Goal: Transaction & Acquisition: Purchase product/service

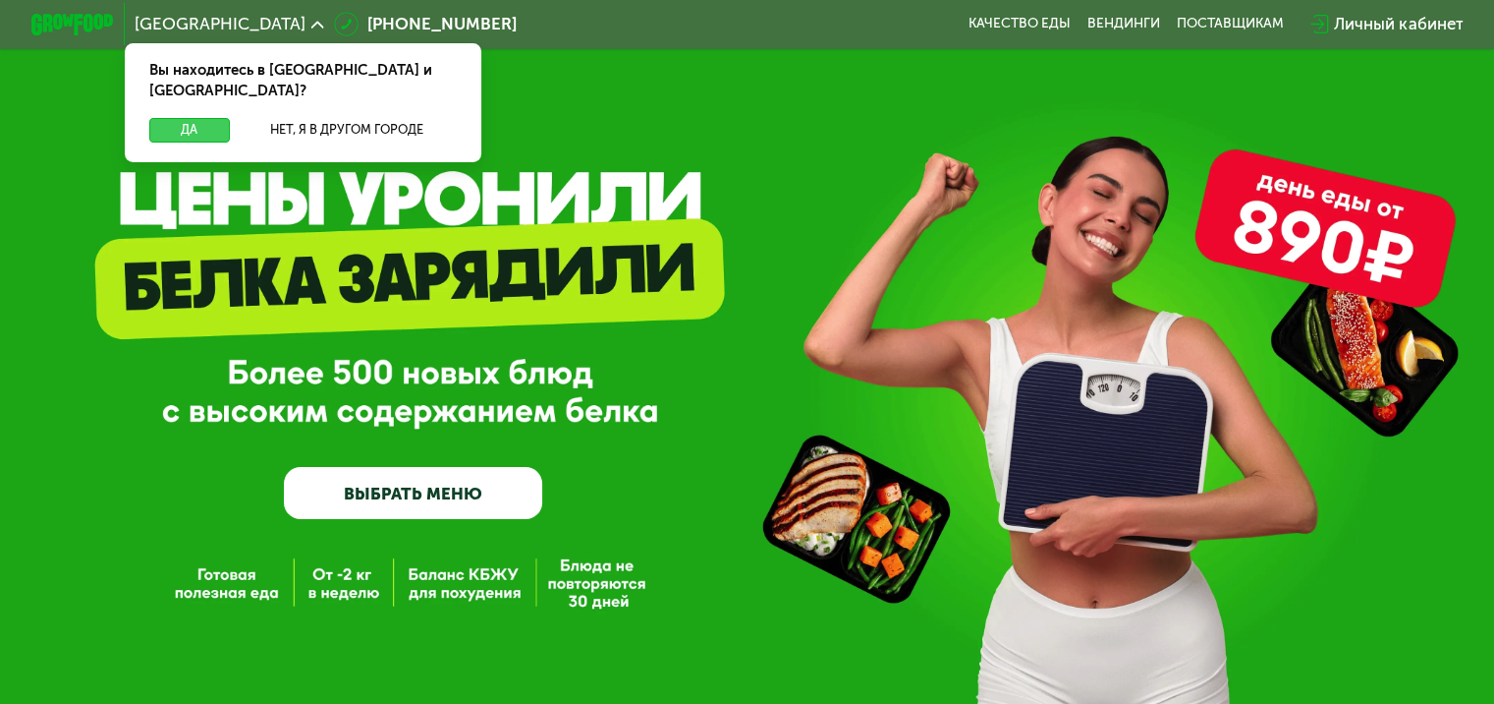
click at [183, 118] on button "Да" at bounding box center [189, 130] width 80 height 25
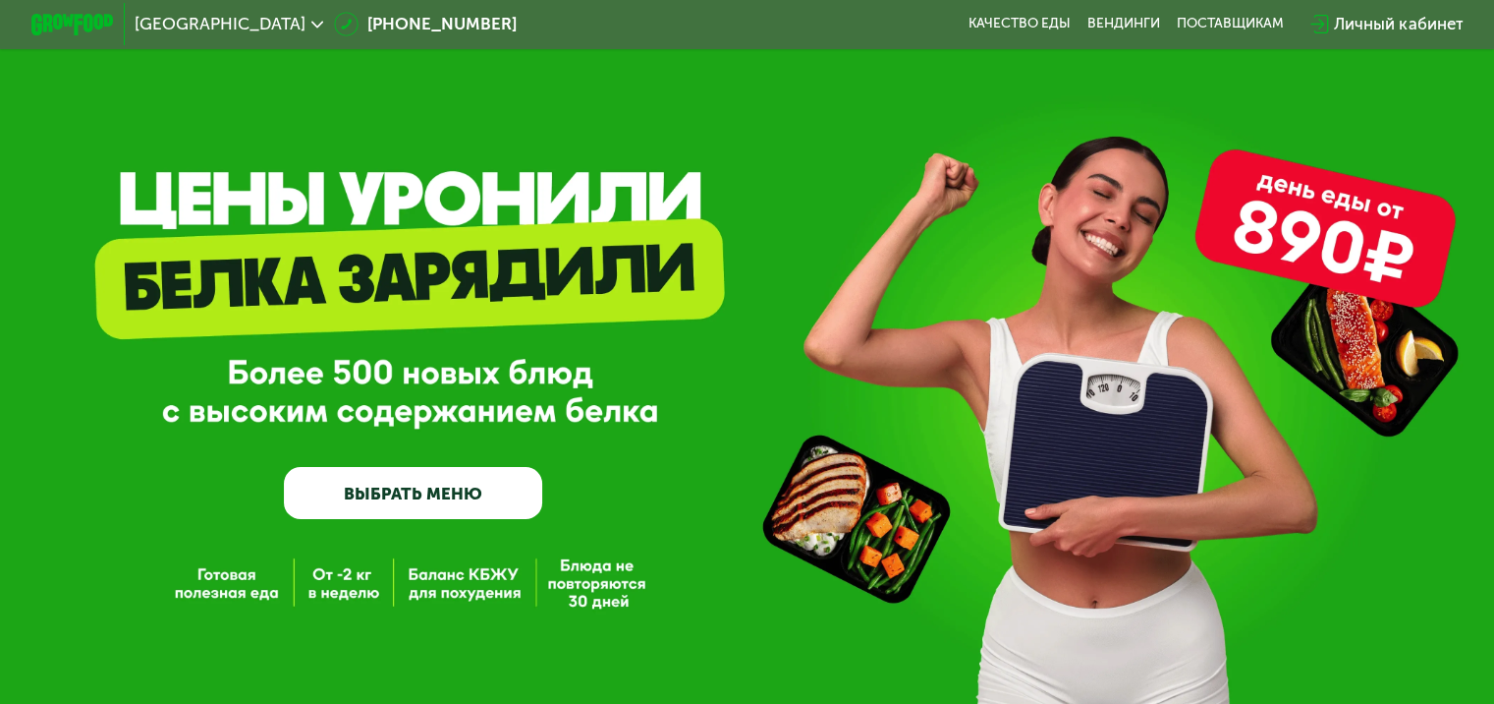
click at [464, 488] on link "ВЫБРАТЬ МЕНЮ" at bounding box center [413, 493] width 258 height 52
click at [447, 502] on link "ВЫБРАТЬ МЕНЮ" at bounding box center [413, 493] width 258 height 52
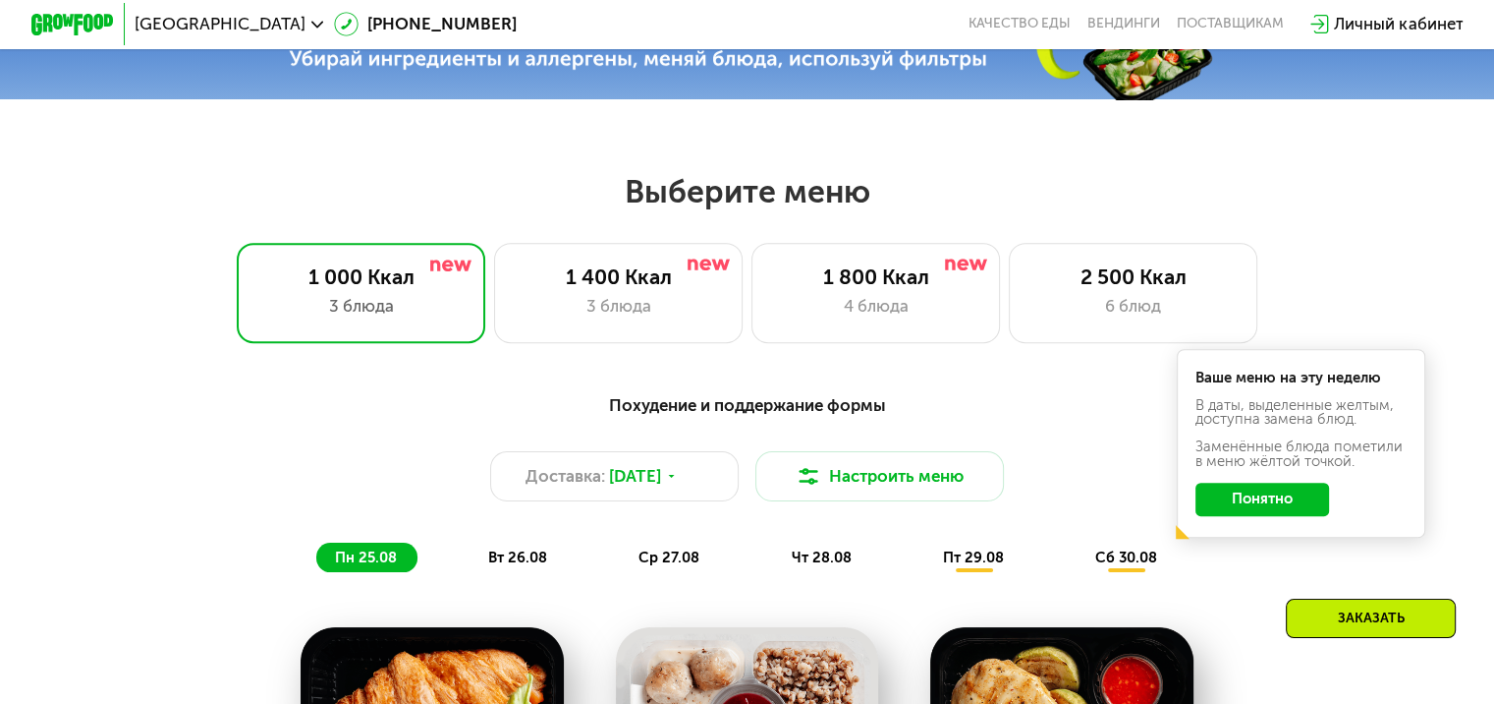
scroll to position [869, 0]
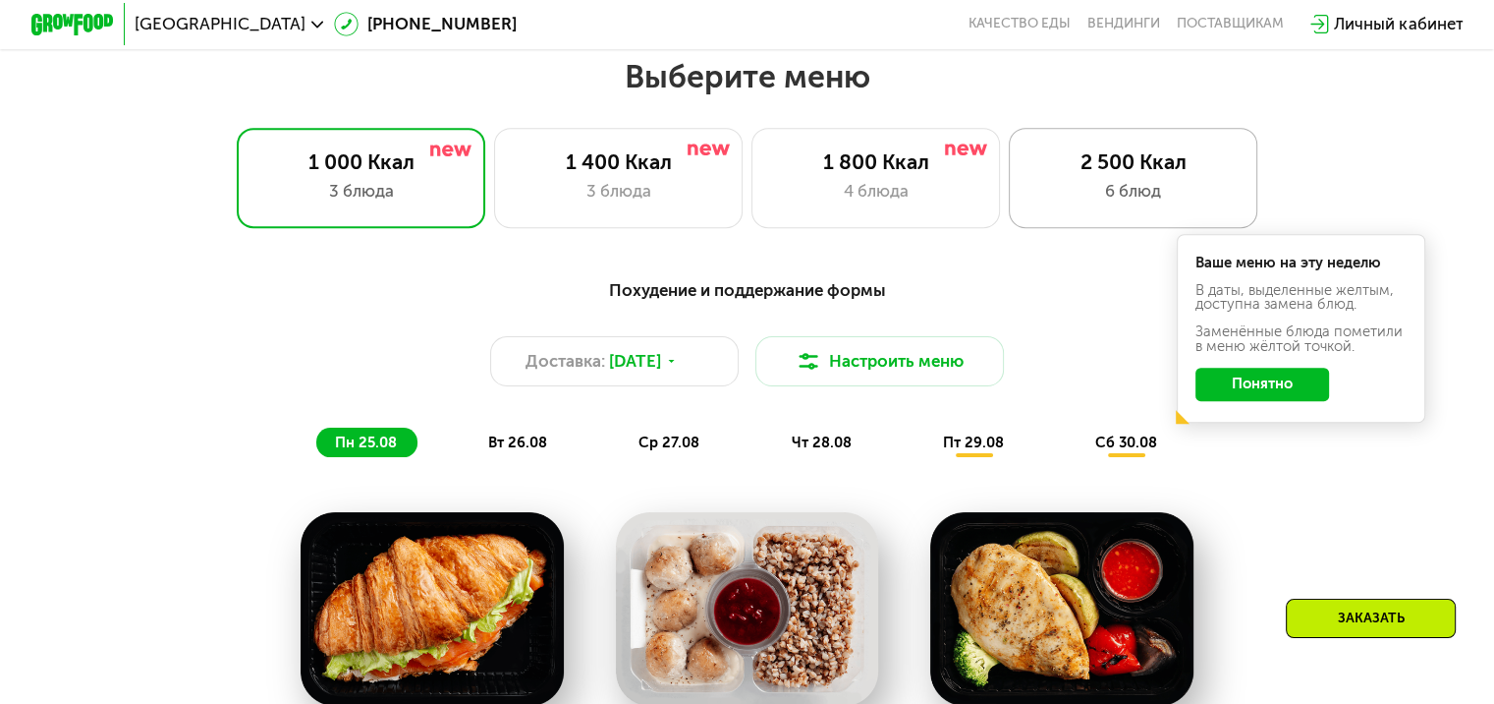
click at [1074, 174] on div "2 500 Ккал" at bounding box center [1133, 161] width 205 height 25
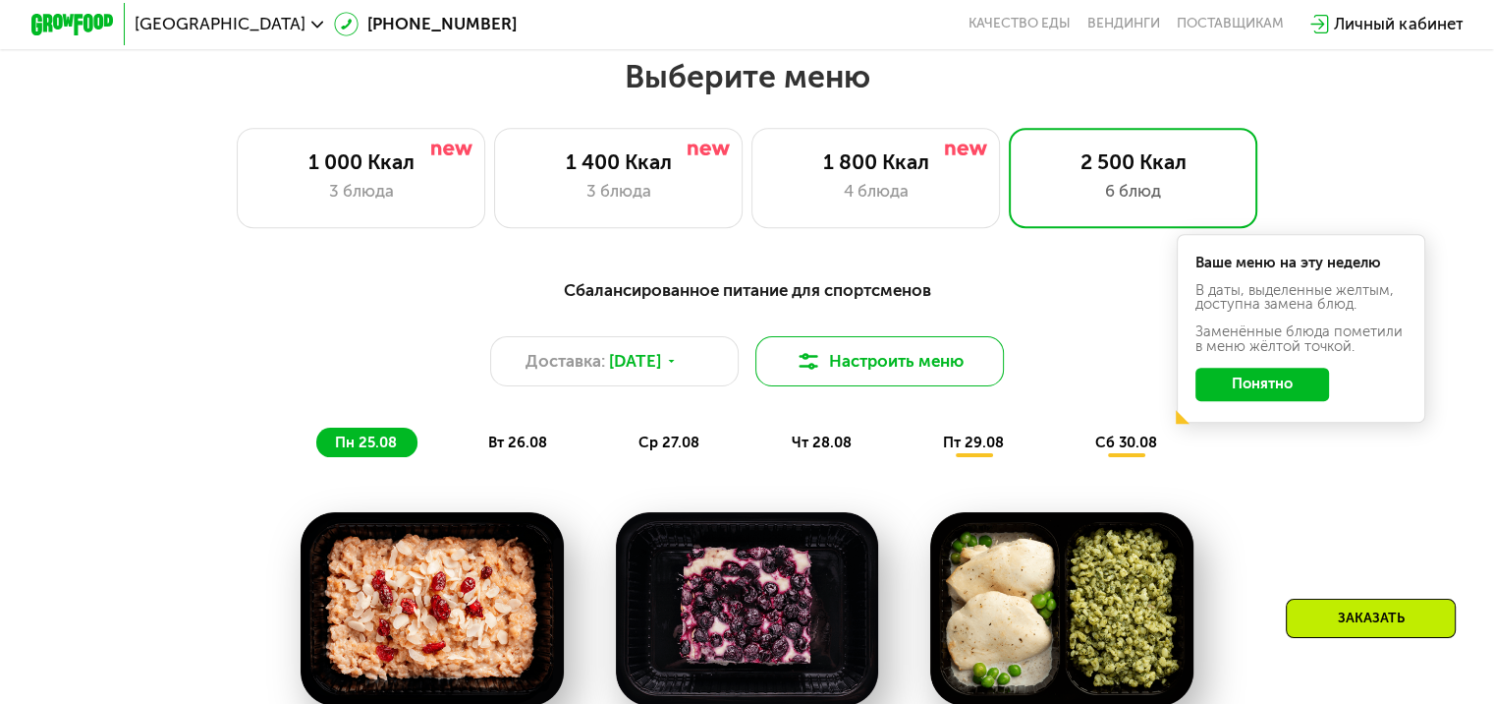
click at [960, 374] on button "Настроить меню" at bounding box center [881, 361] width 250 height 50
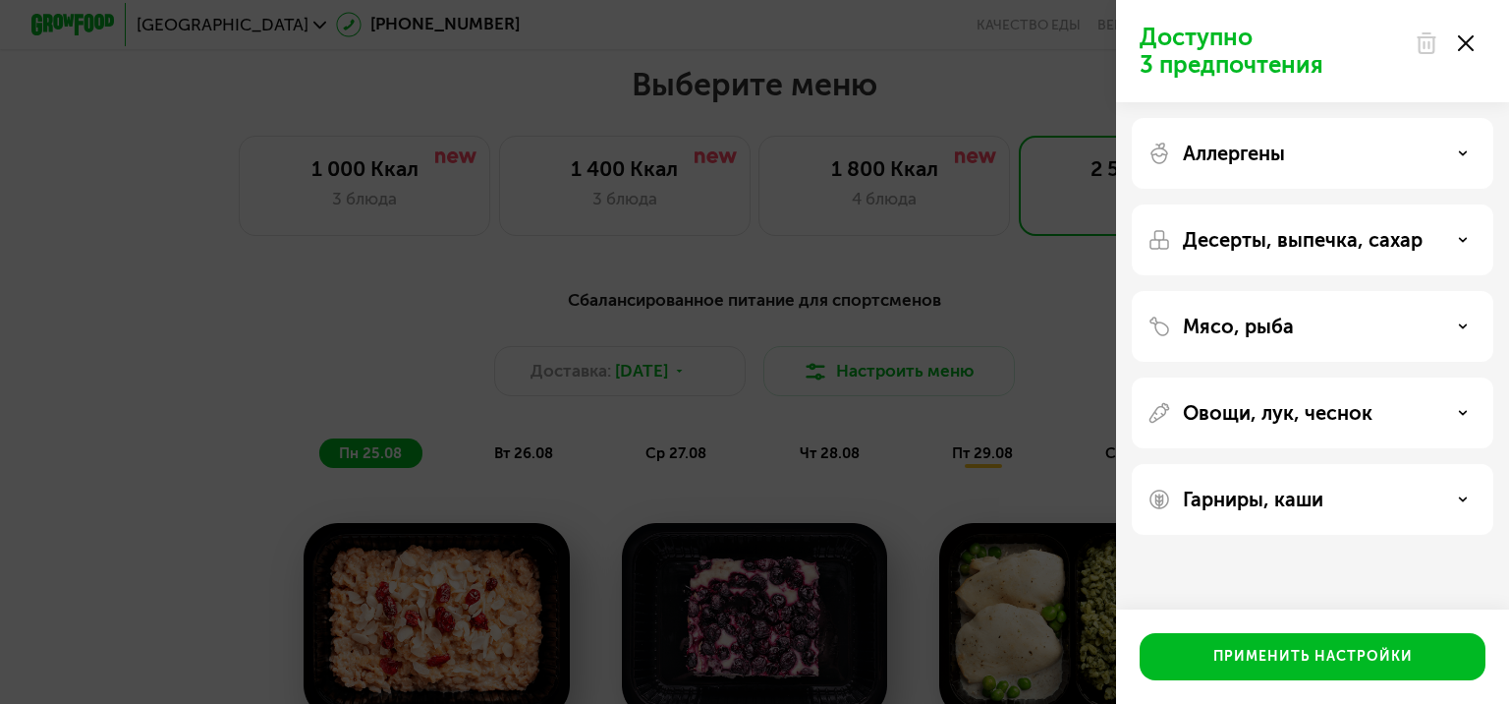
click at [1465, 505] on div "Гарниры, каши" at bounding box center [1313, 499] width 330 height 24
click at [1462, 52] on div at bounding box center [1444, 43] width 83 height 39
click at [1459, 51] on div at bounding box center [1444, 43] width 83 height 39
click at [1470, 43] on icon at bounding box center [1466, 43] width 16 height 16
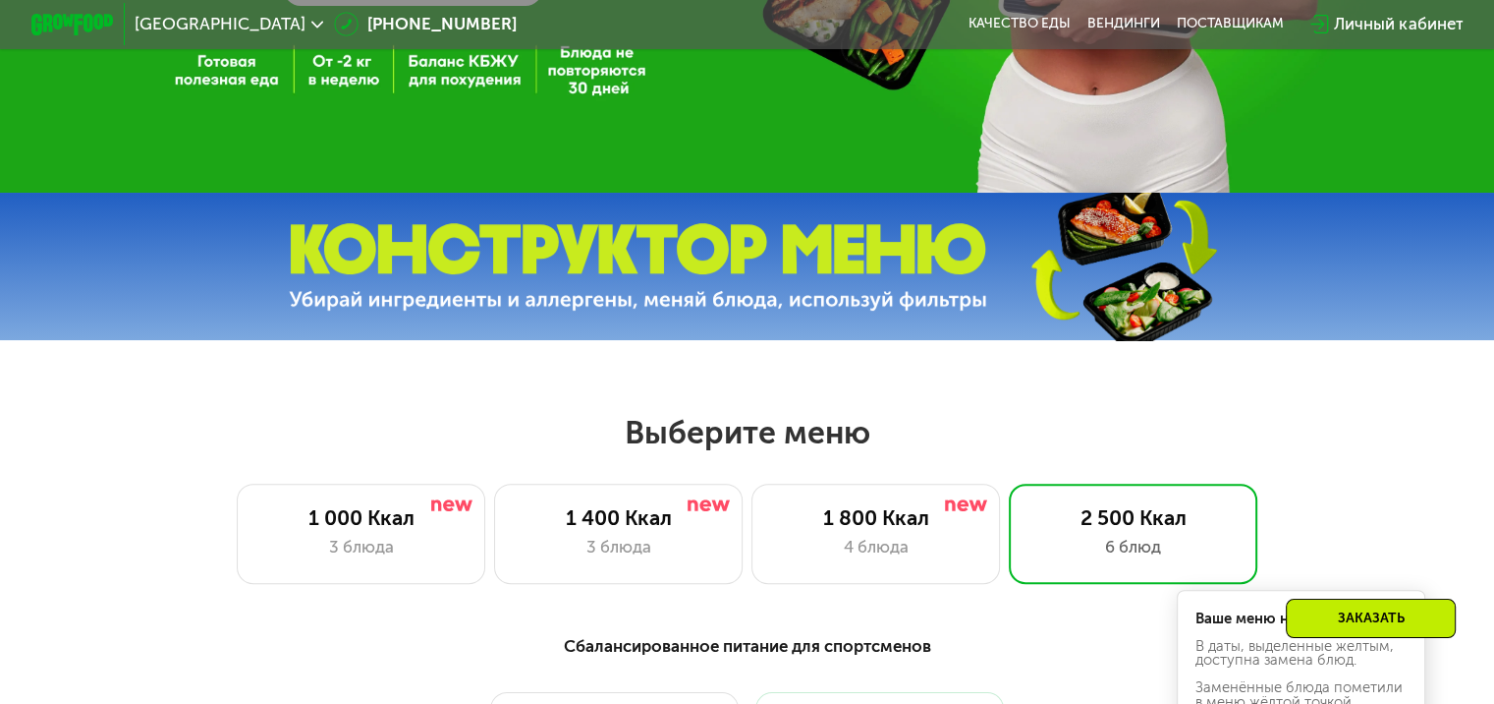
scroll to position [495, 0]
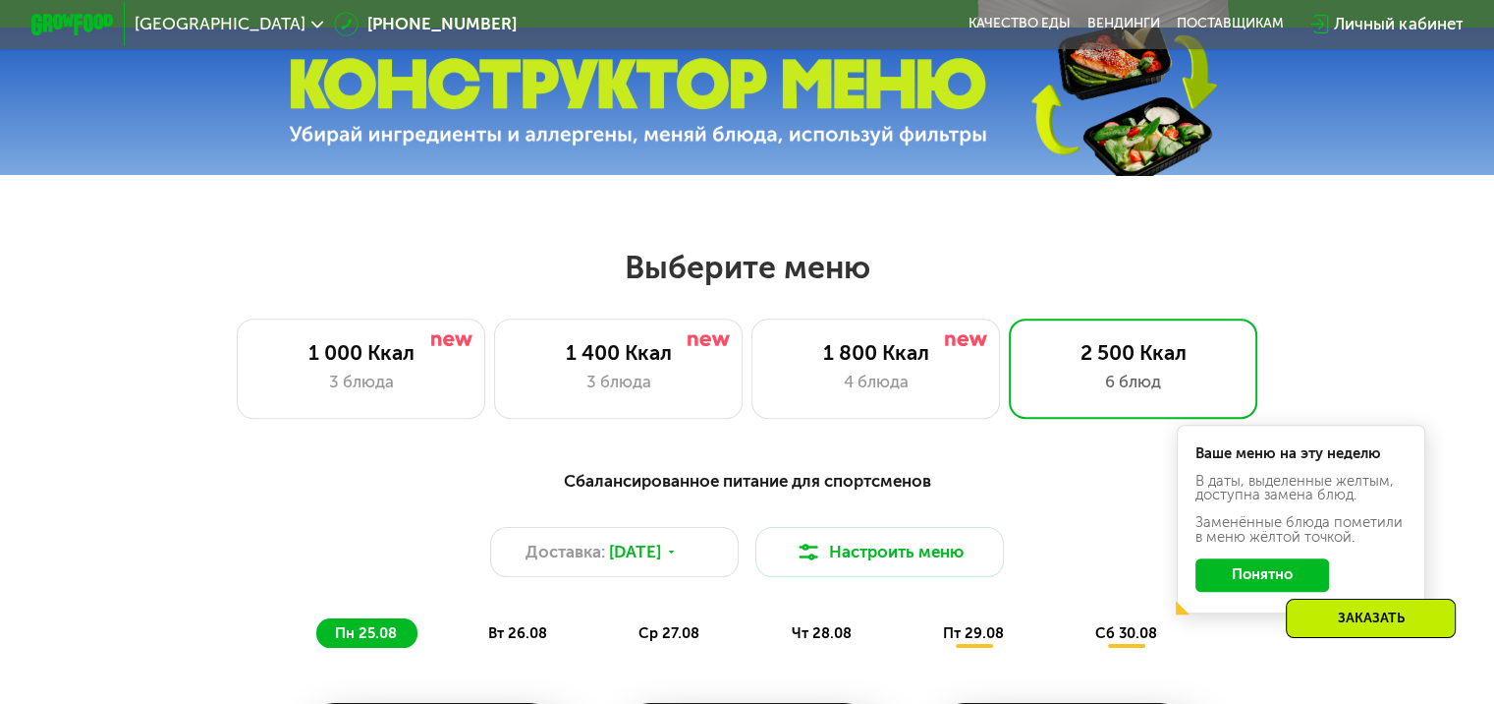
scroll to position [617, 0]
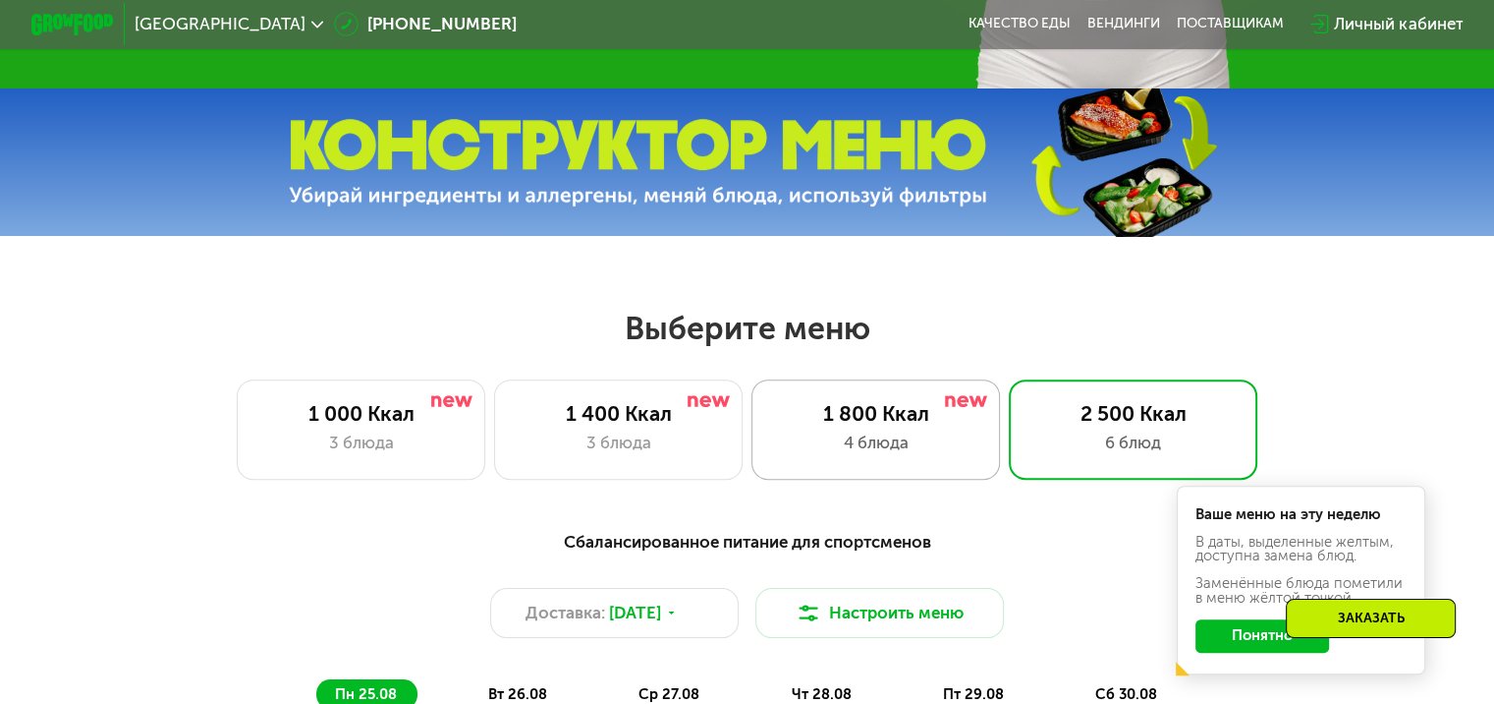
click at [898, 441] on div "4 блюда" at bounding box center [875, 442] width 205 height 25
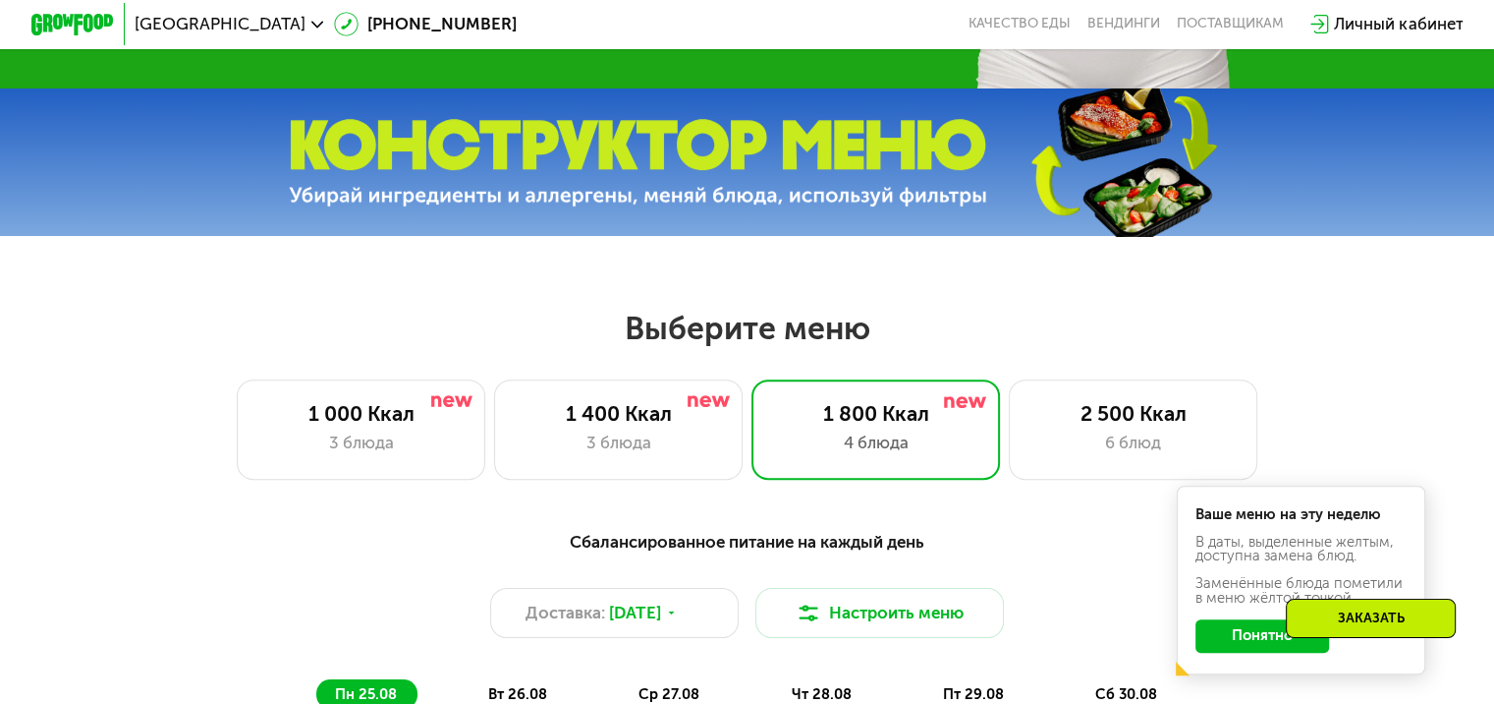
scroll to position [1033, 0]
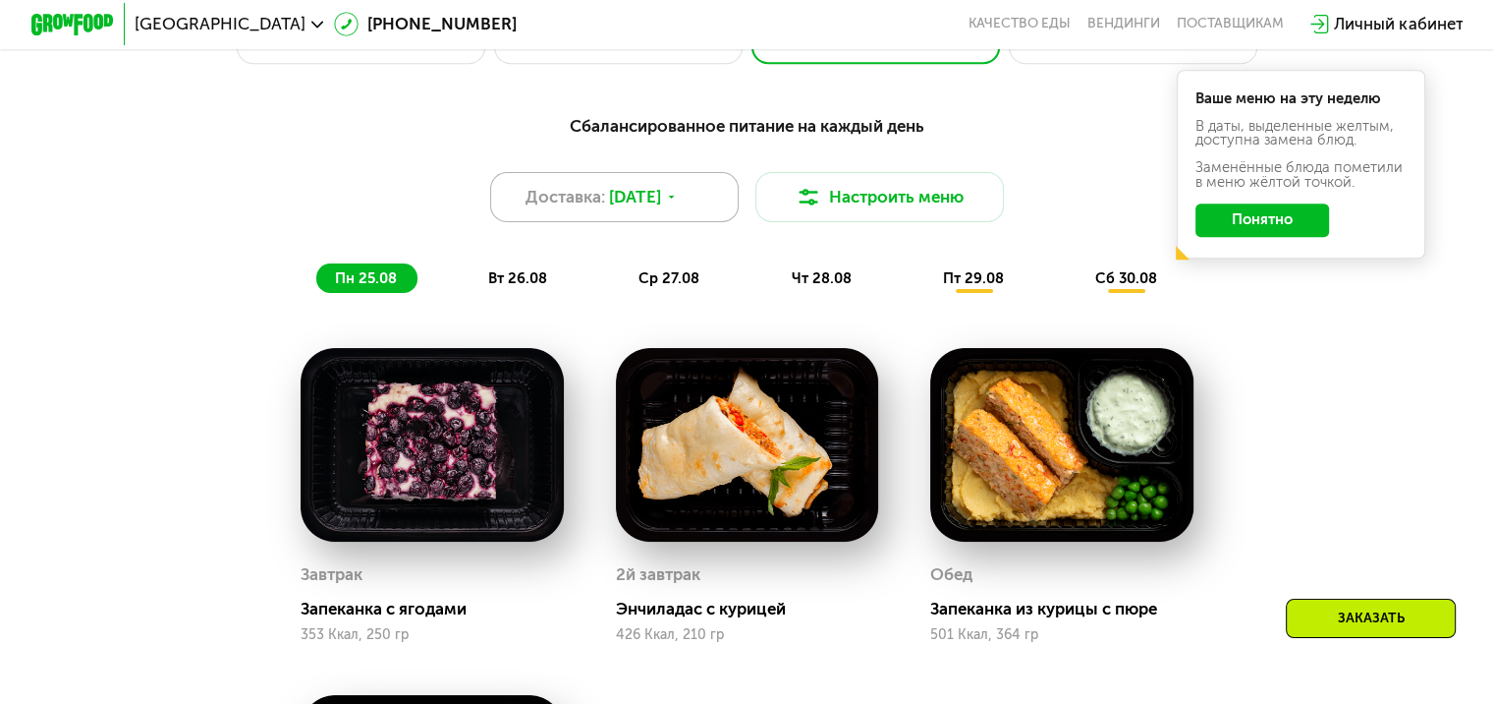
click at [675, 198] on use at bounding box center [672, 197] width 6 height 3
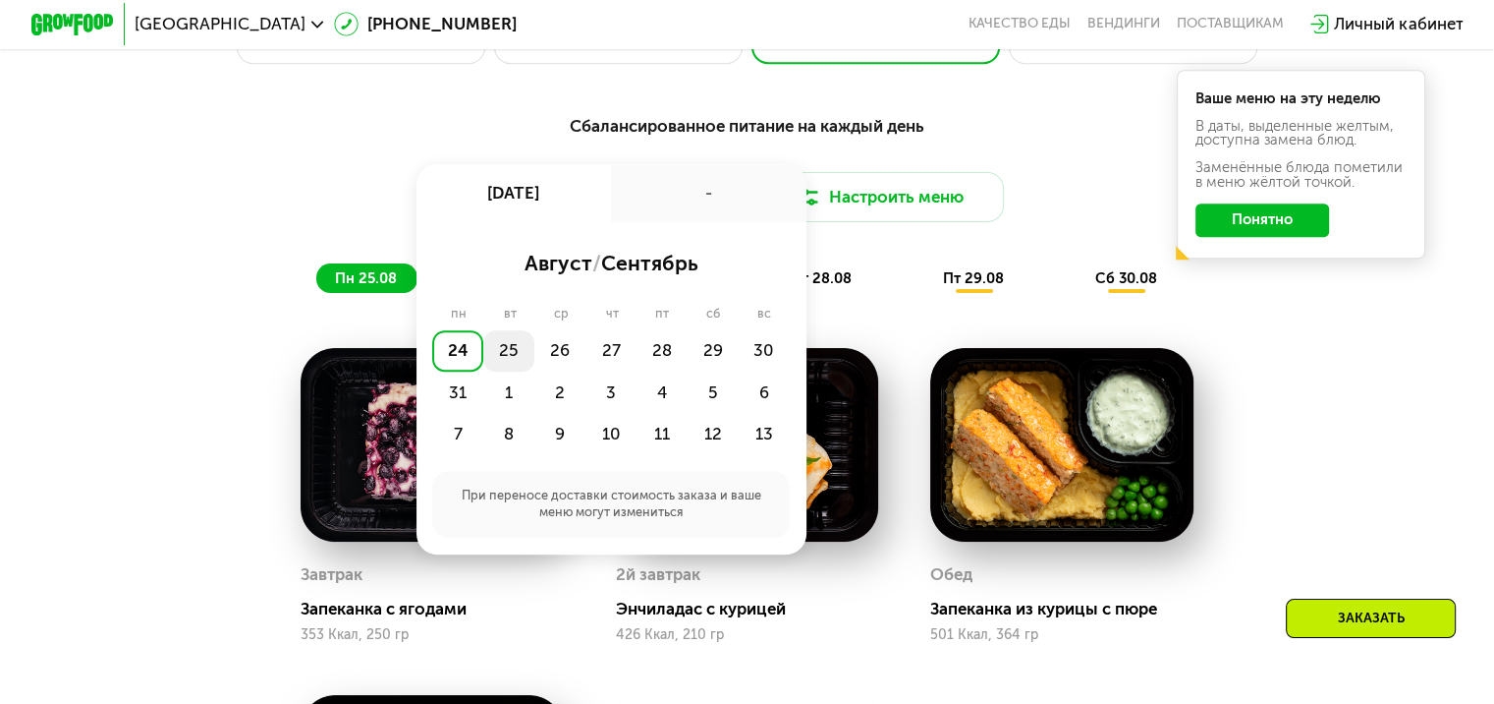
click at [535, 363] on div "25" at bounding box center [560, 350] width 51 height 41
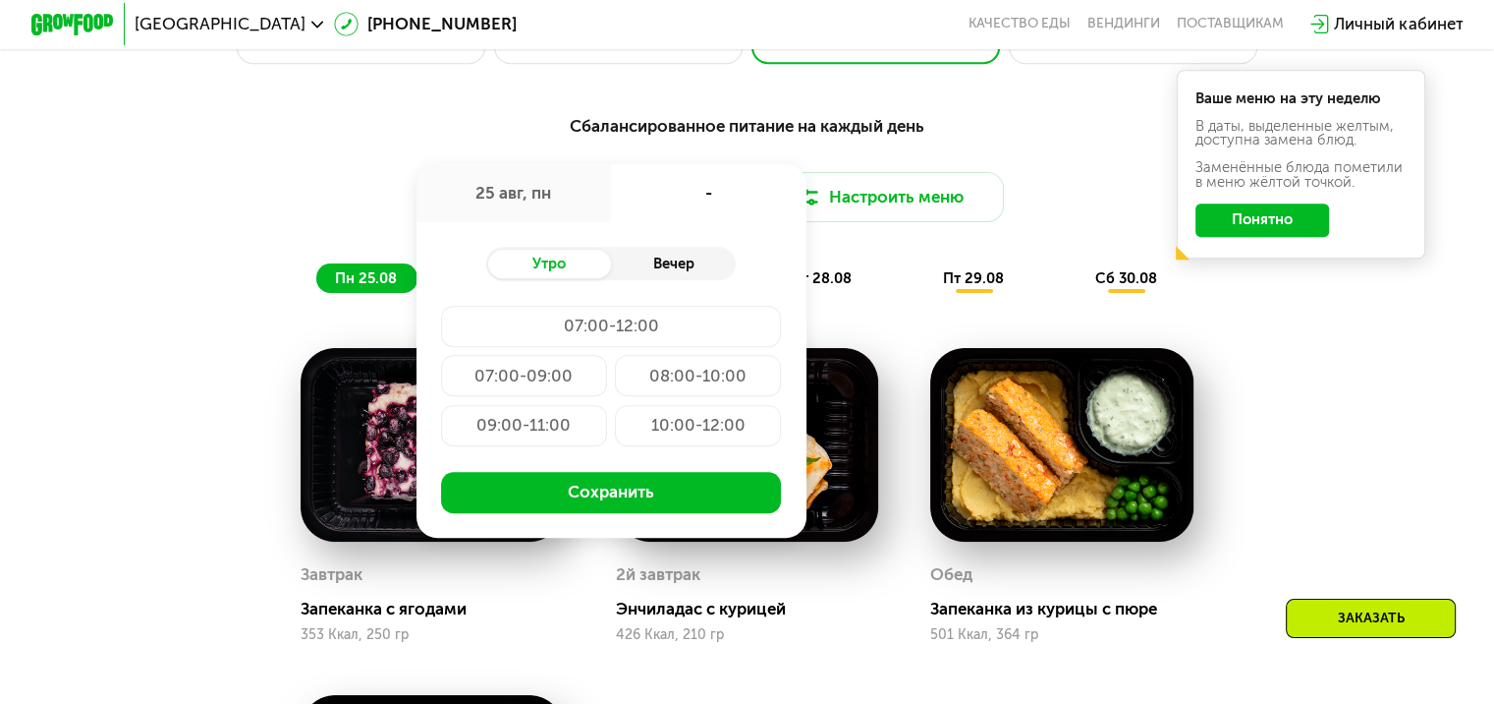
click at [695, 273] on div "Вечер" at bounding box center [673, 264] width 125 height 29
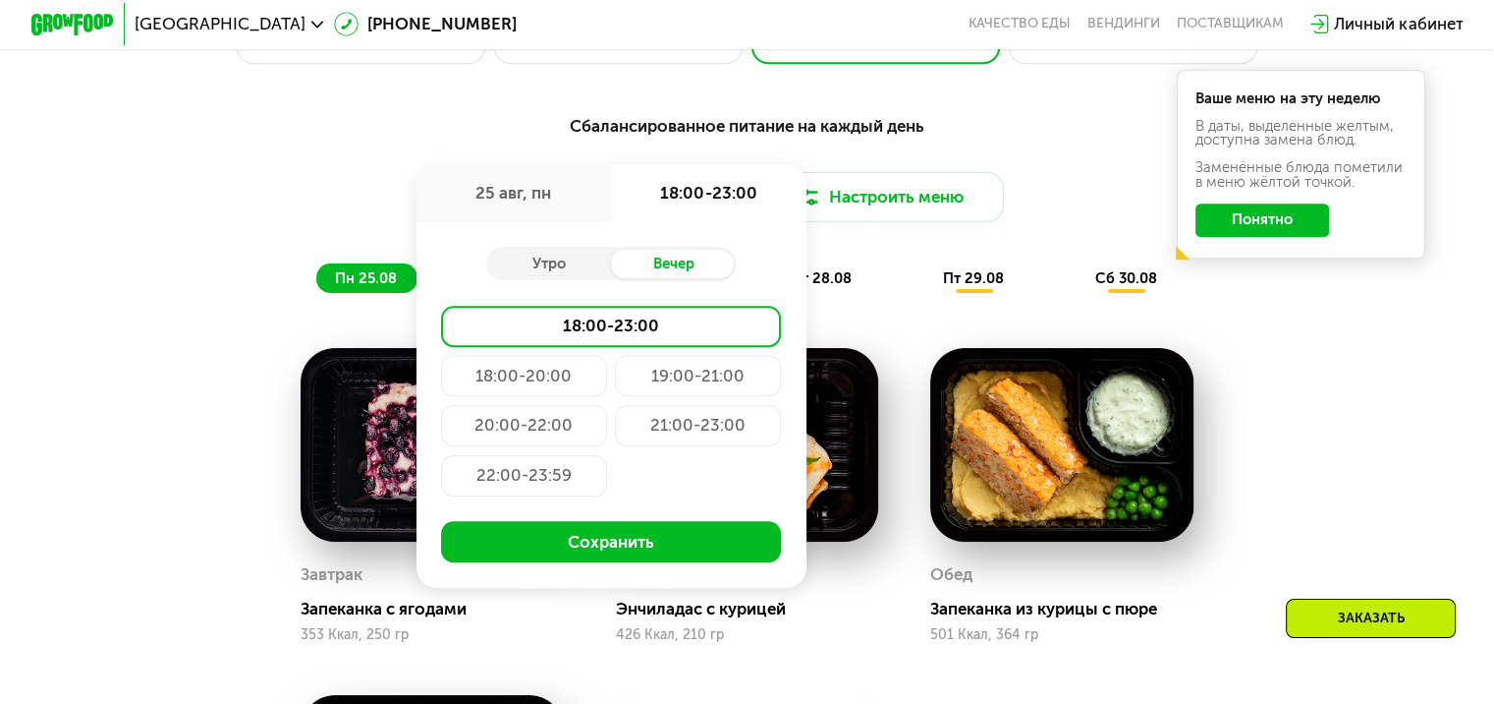
click at [615, 440] on div "20:00-22:00" at bounding box center [698, 425] width 166 height 41
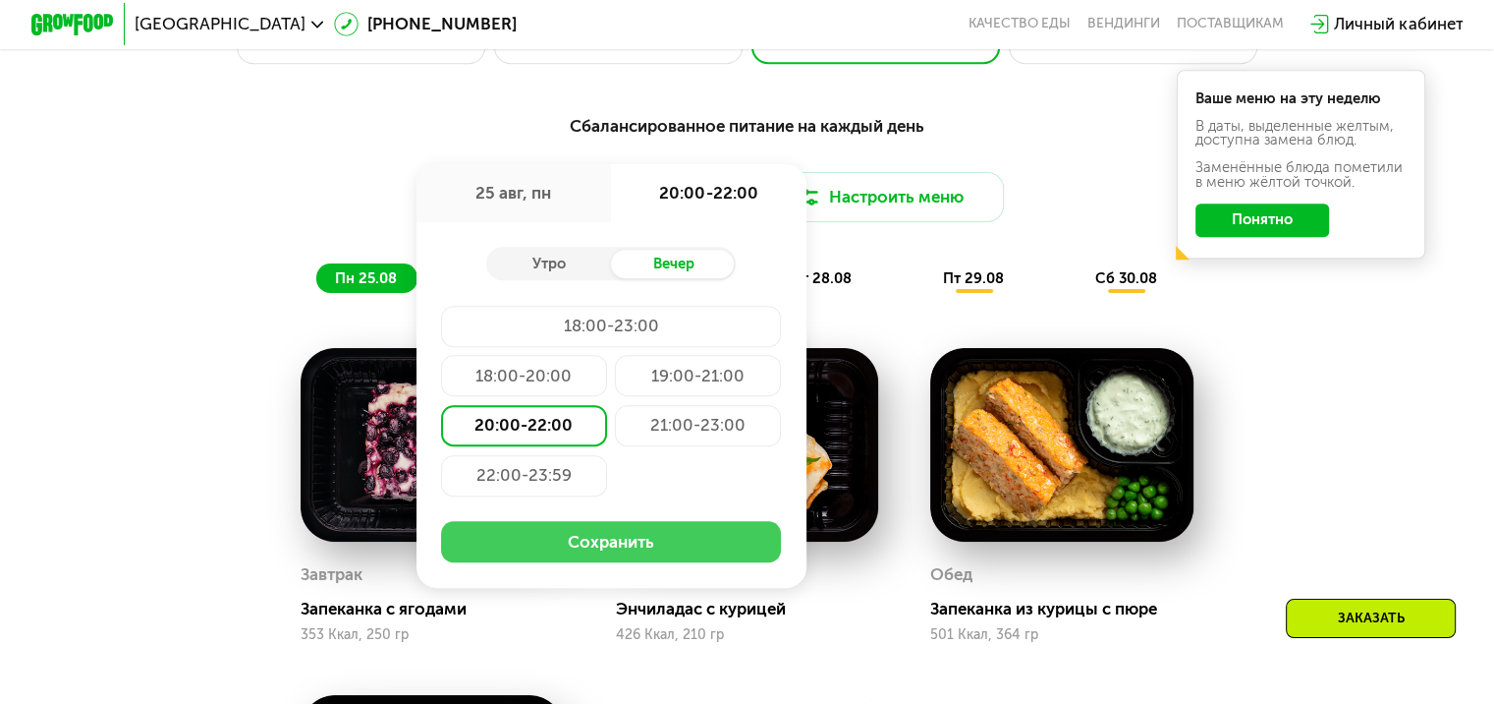
click at [618, 558] on button "Сохранить" at bounding box center [611, 541] width 340 height 41
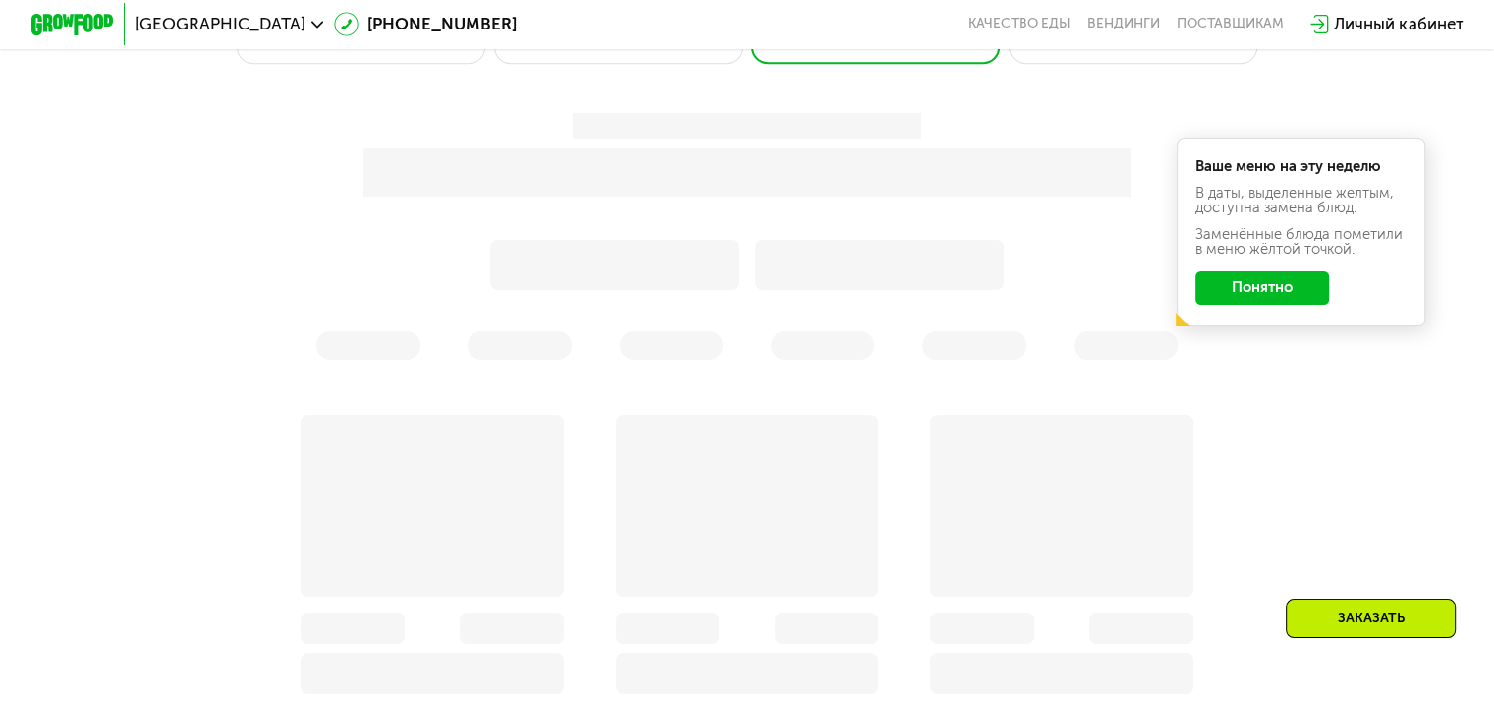
click at [1285, 296] on button "Понятно" at bounding box center [1263, 287] width 134 height 33
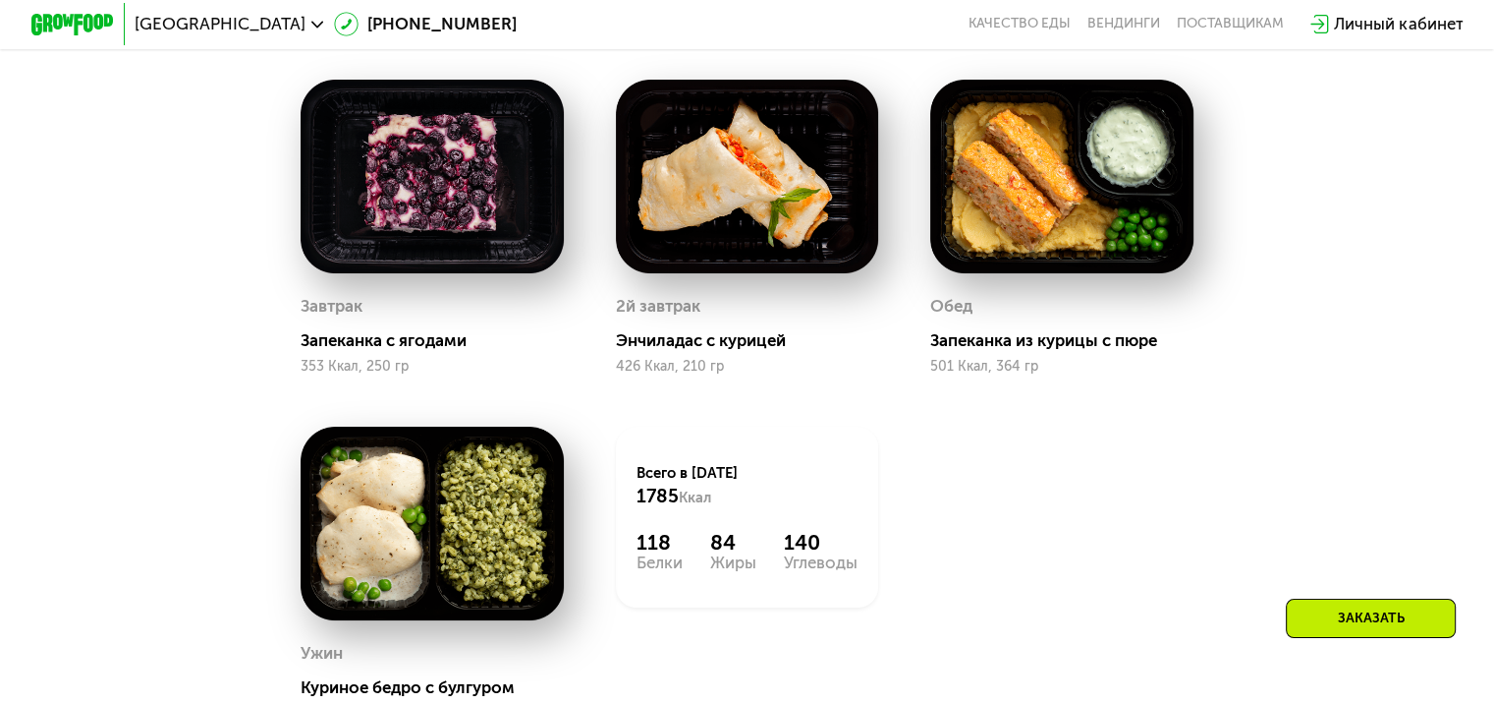
scroll to position [1411, 0]
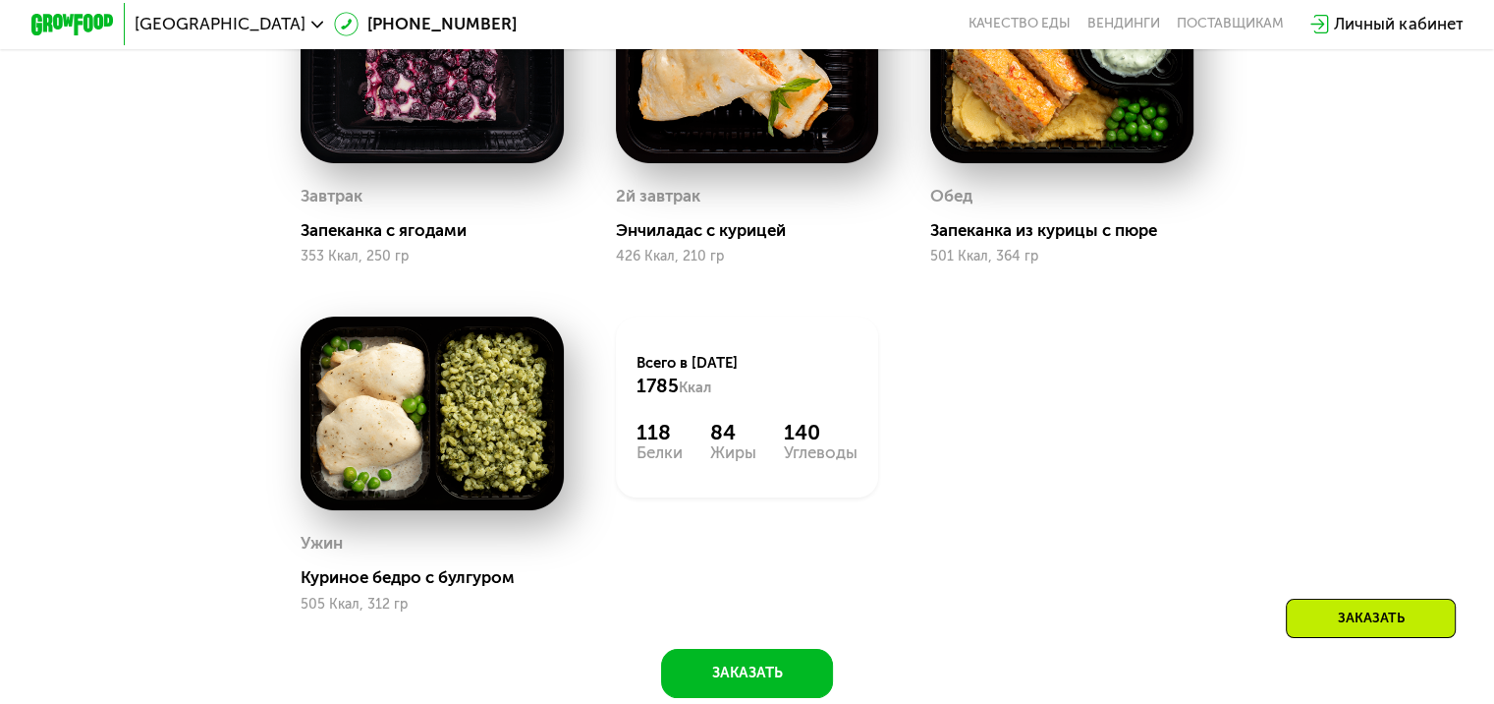
click at [542, 461] on img at bounding box center [432, 413] width 263 height 194
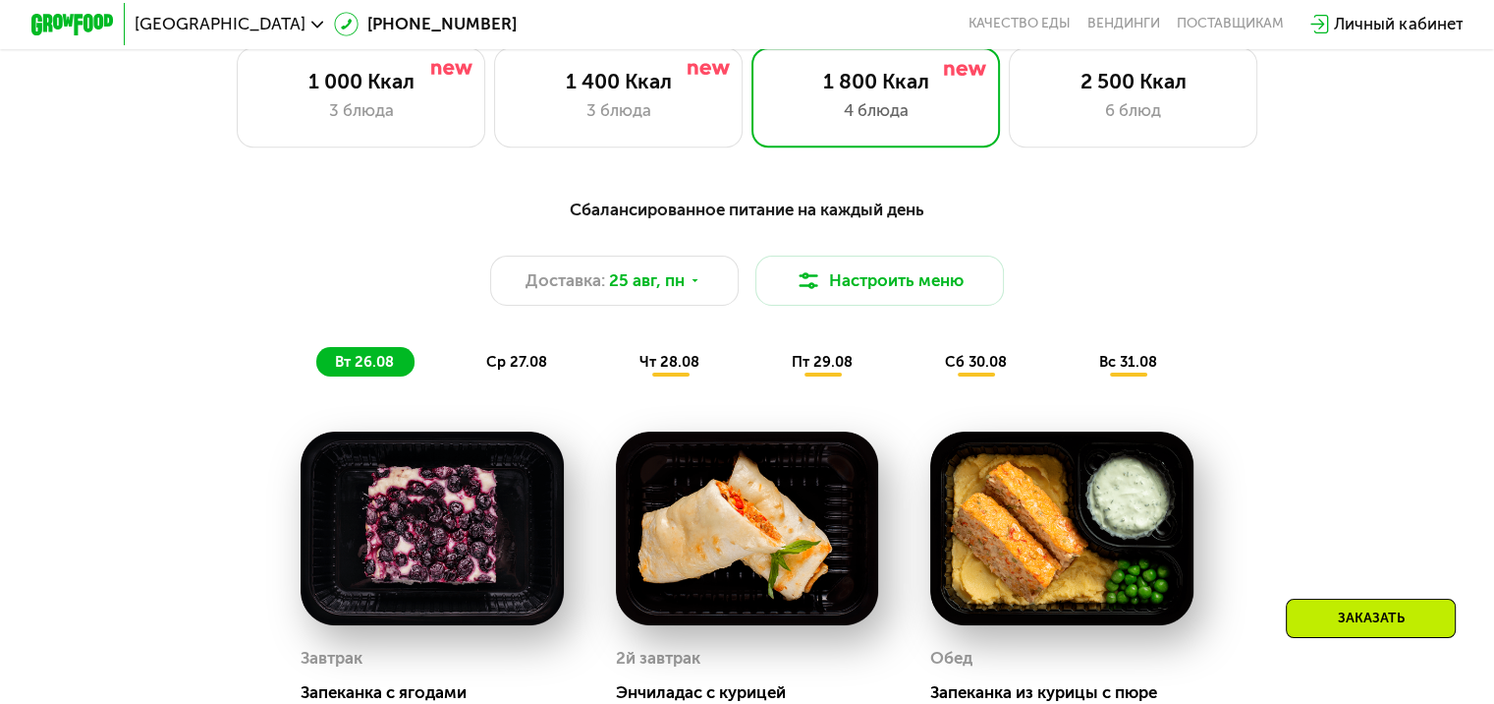
scroll to position [806, 0]
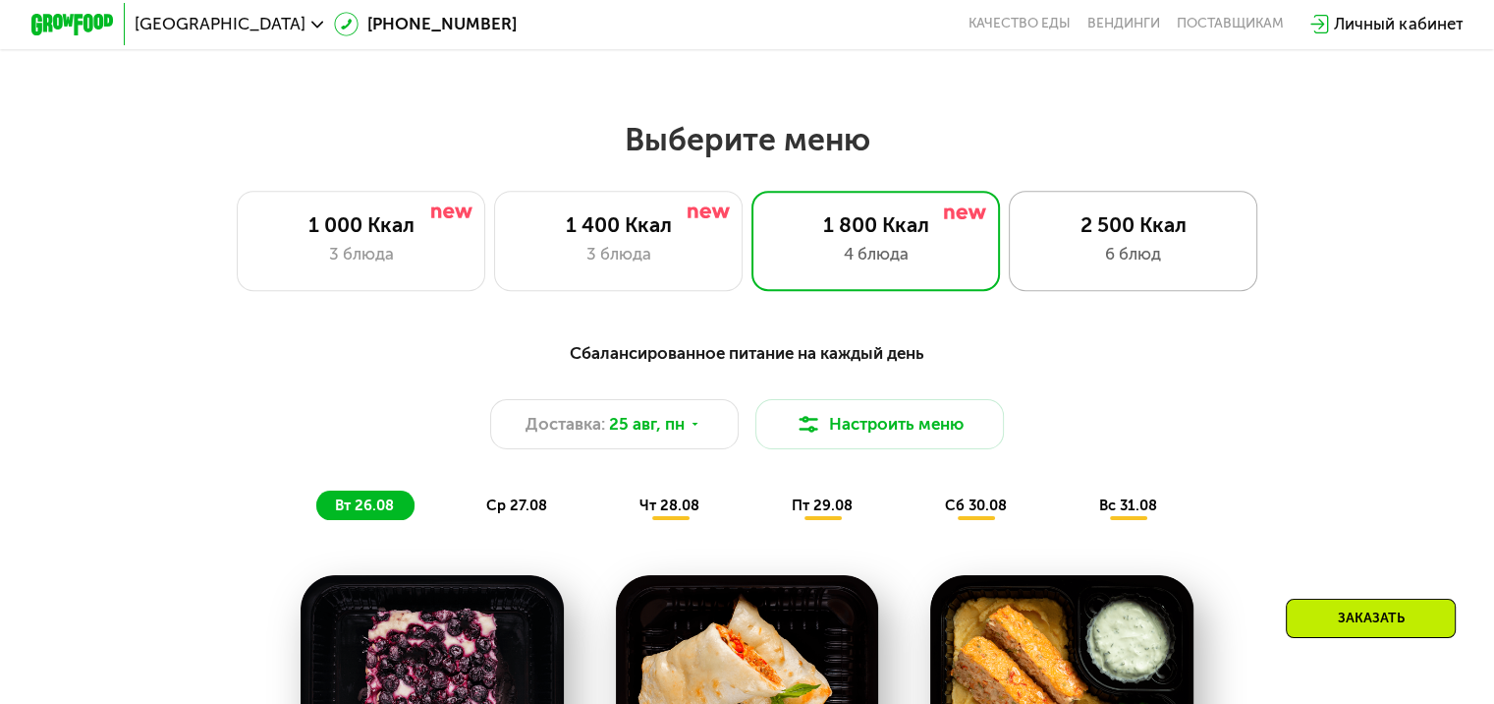
click at [1085, 283] on div "2 500 Ккал 6 блюд" at bounding box center [1134, 240] width 250 height 99
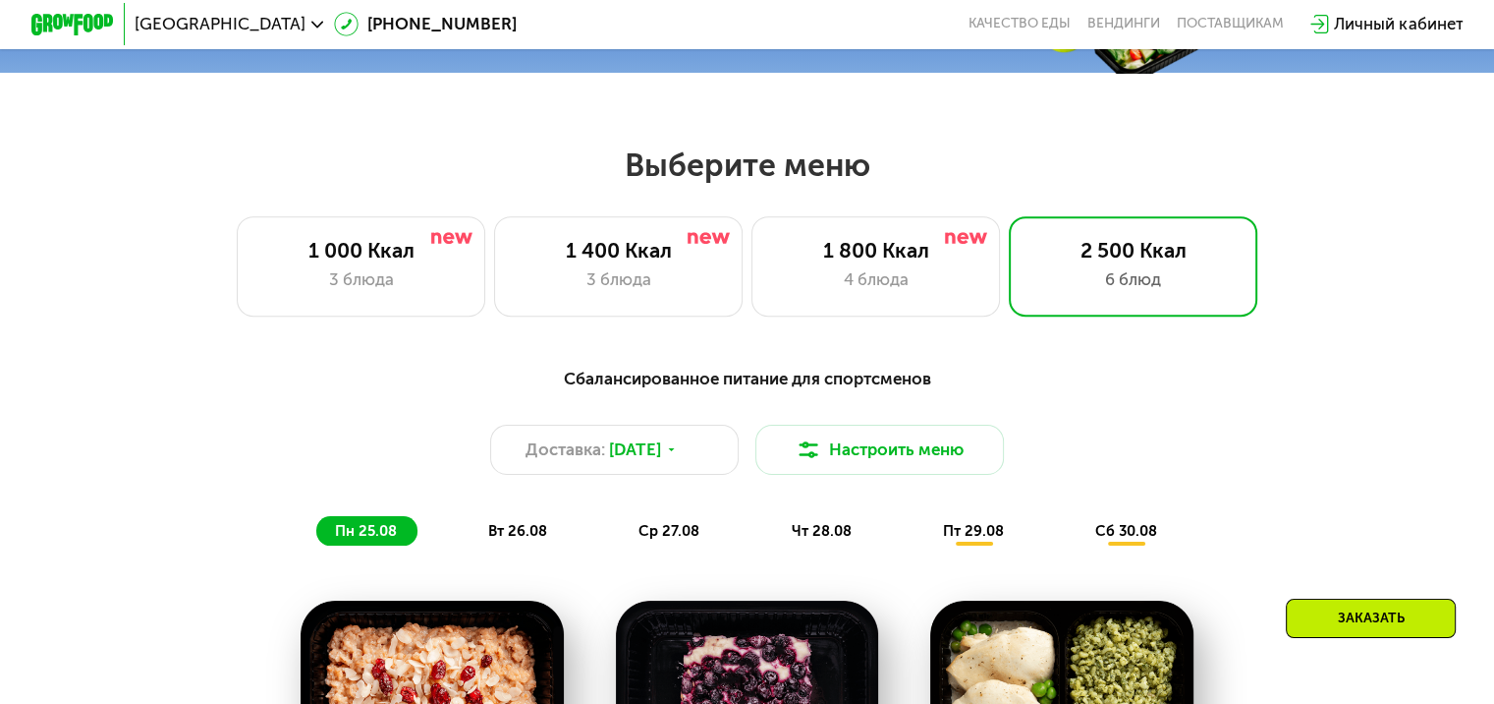
scroll to position [737, 0]
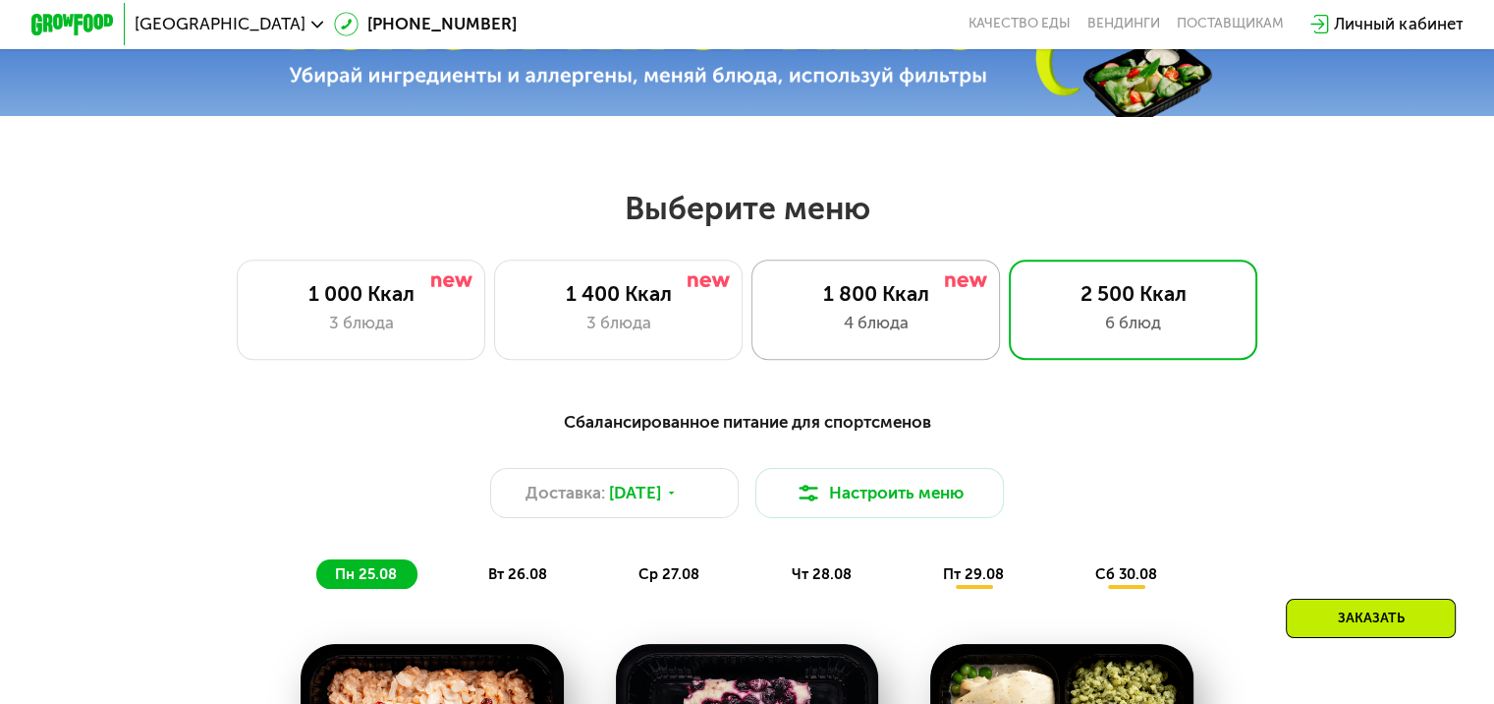
click at [1009, 344] on div "1 800 Ккал 4 блюда" at bounding box center [1134, 308] width 250 height 99
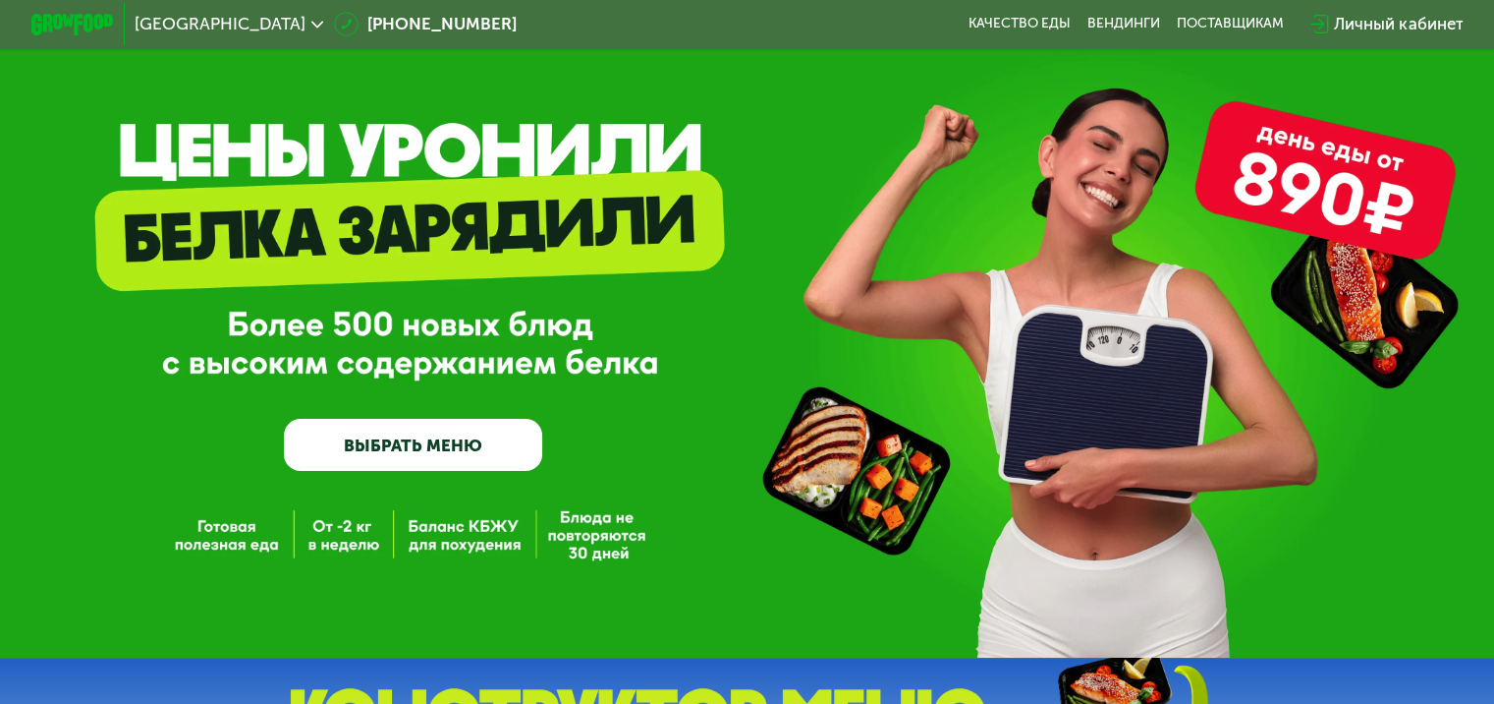
scroll to position [31, 0]
